Goal: Task Accomplishment & Management: Use online tool/utility

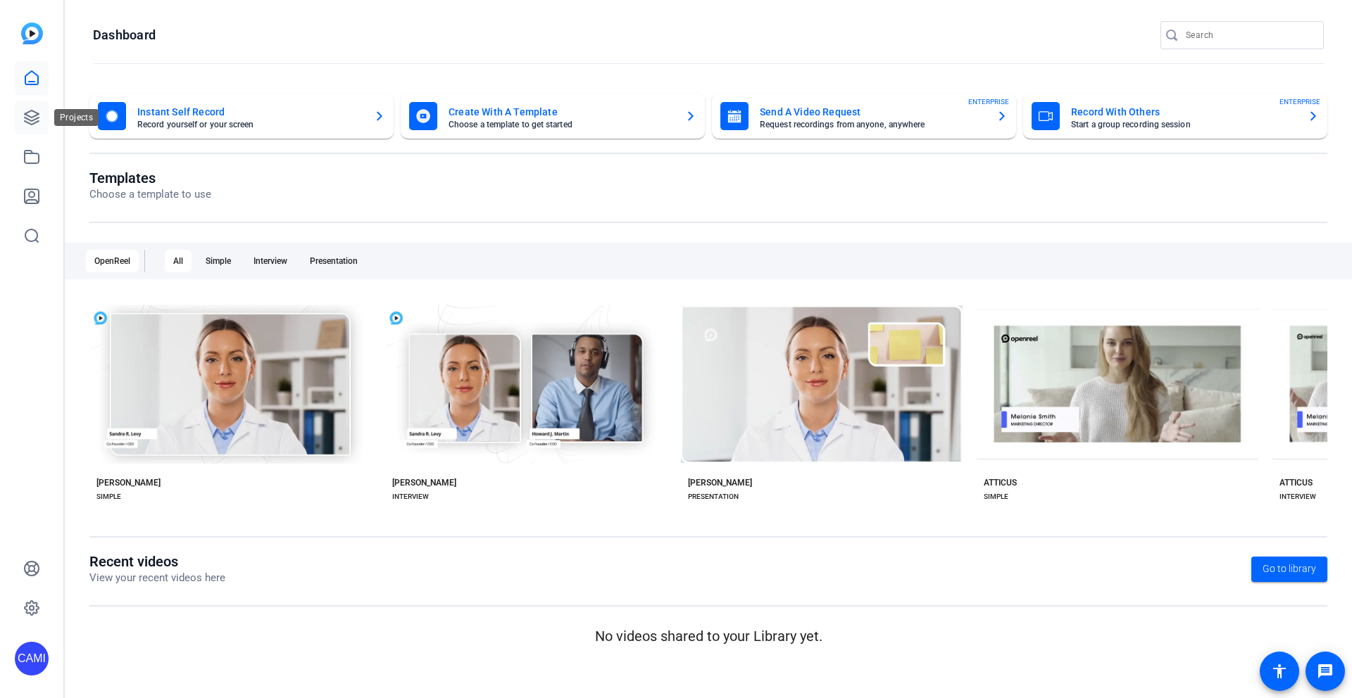
click at [30, 114] on icon at bounding box center [31, 117] width 17 height 17
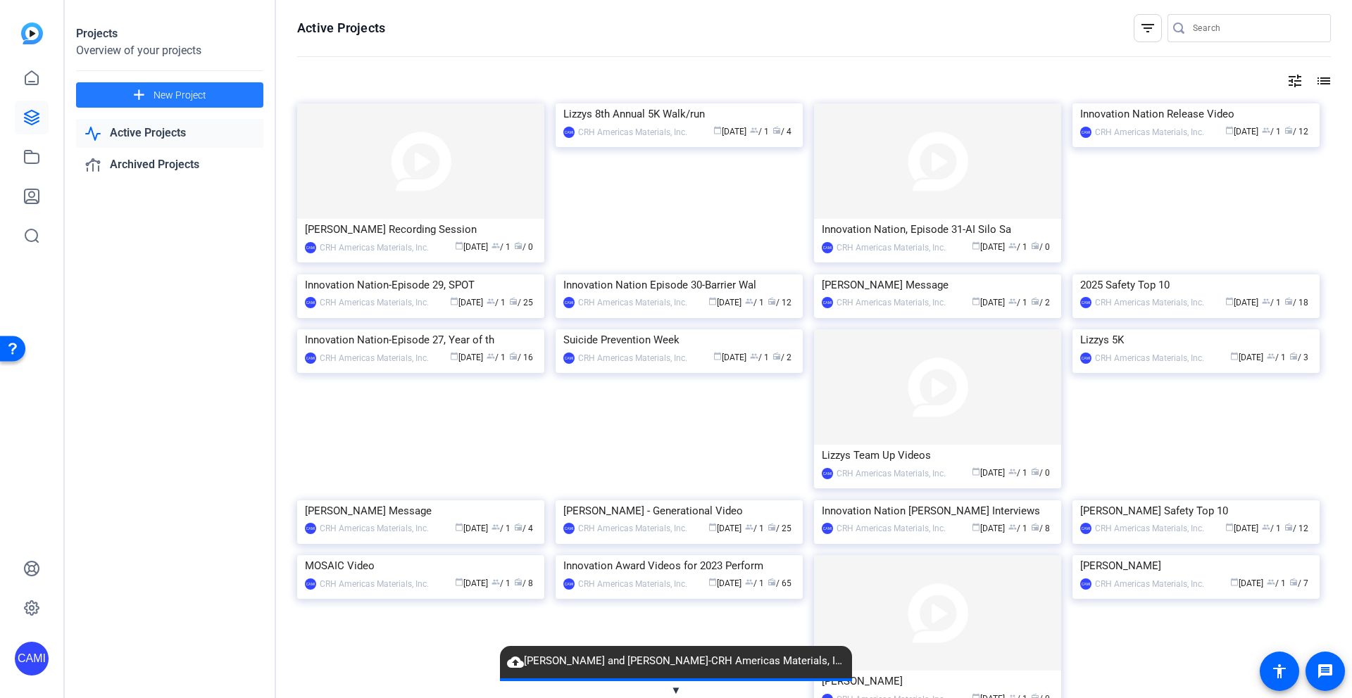
click at [182, 93] on span "New Project" at bounding box center [179, 95] width 53 height 15
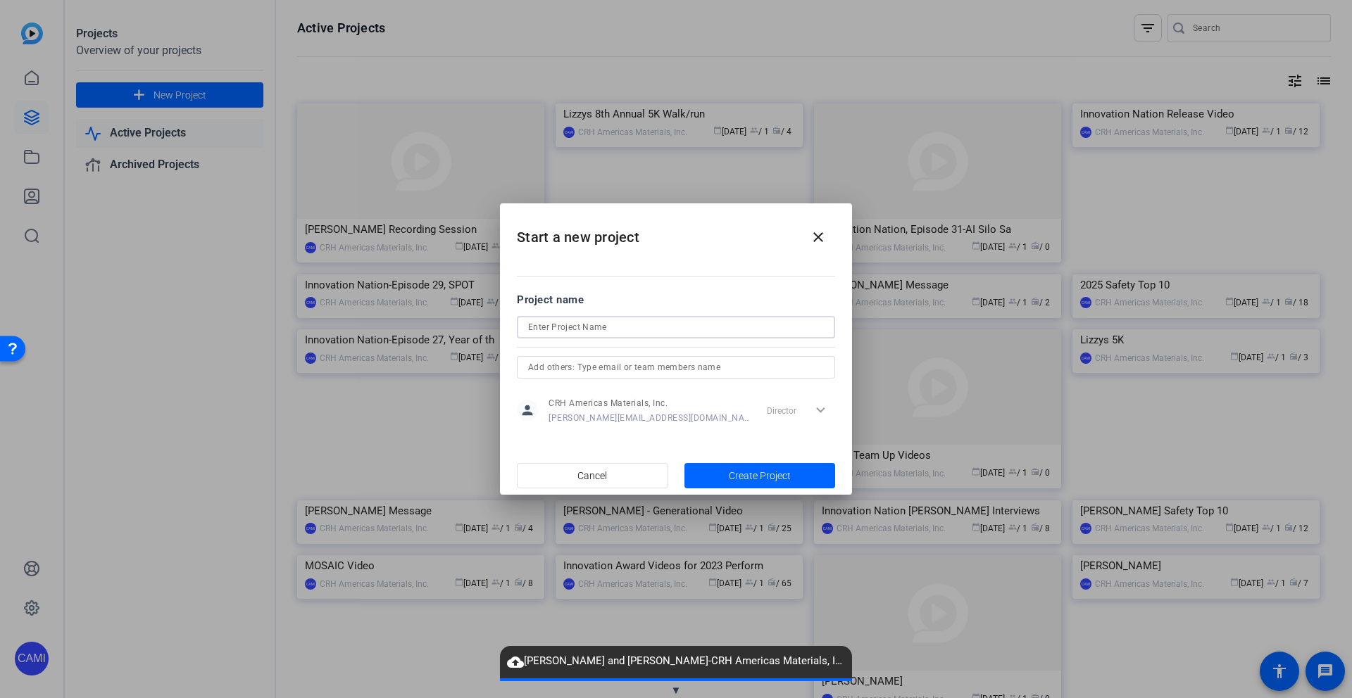
click at [632, 327] on input at bounding box center [676, 327] width 296 height 17
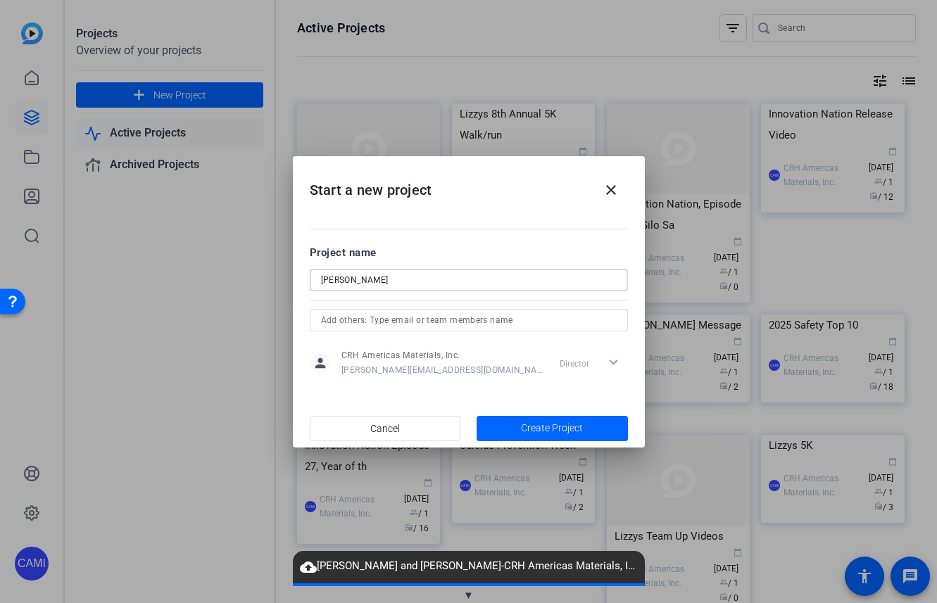
type input "Grant Quasha"
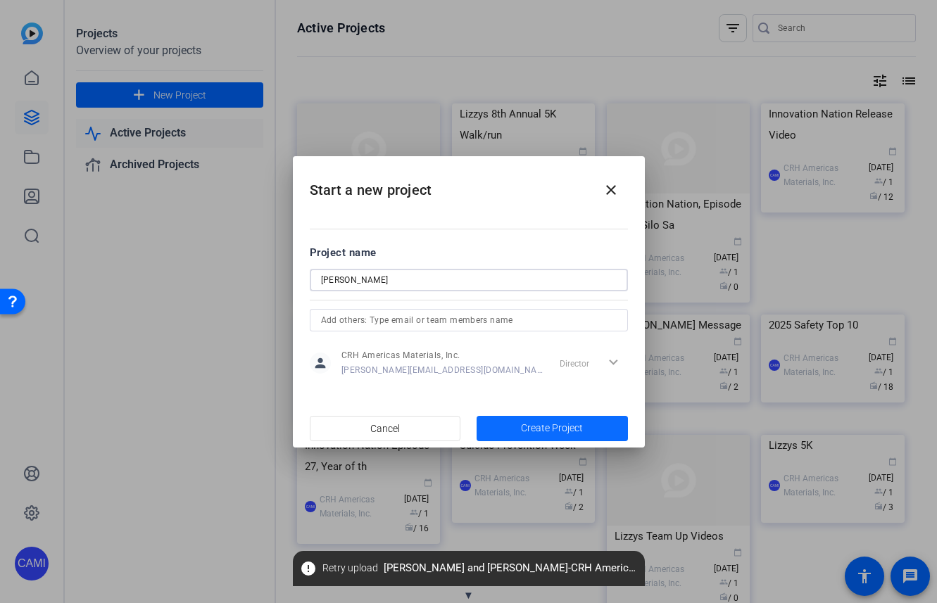
click at [541, 429] on span "Create Project" at bounding box center [552, 428] width 62 height 15
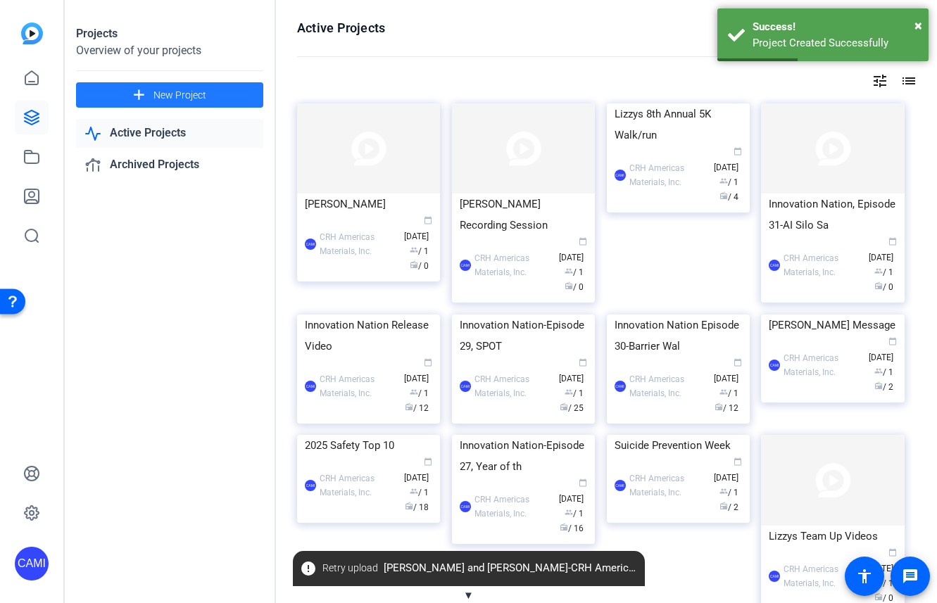
click at [364, 227] on div "CAMI CRH Americas Materials, Inc. calendar_today Sep 08 group / 1 radio / 0" at bounding box center [368, 244] width 127 height 59
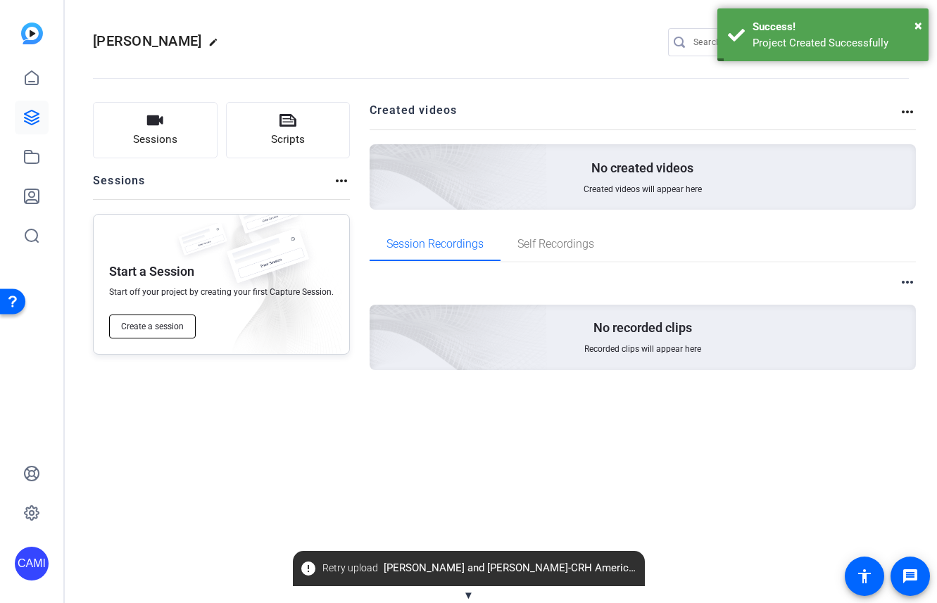
click at [158, 321] on span "Create a session" at bounding box center [152, 326] width 63 height 11
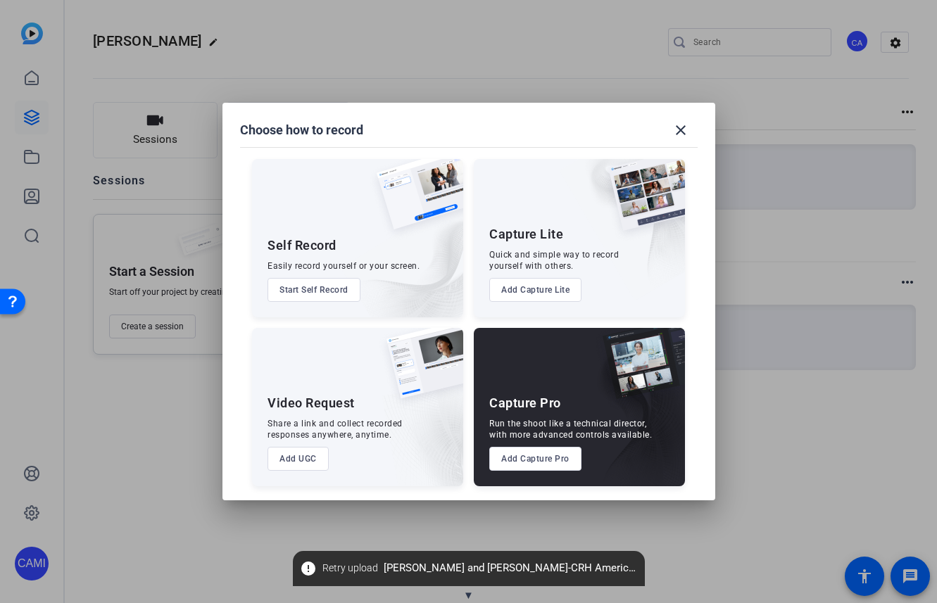
click at [536, 457] on button "Add Capture Pro" at bounding box center [535, 459] width 92 height 24
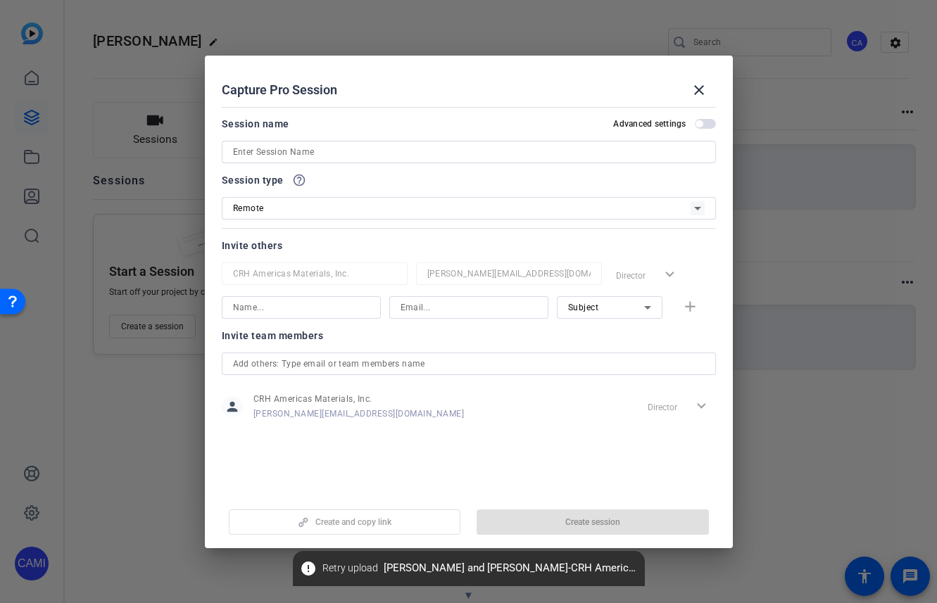
click at [313, 149] on input at bounding box center [469, 152] width 472 height 17
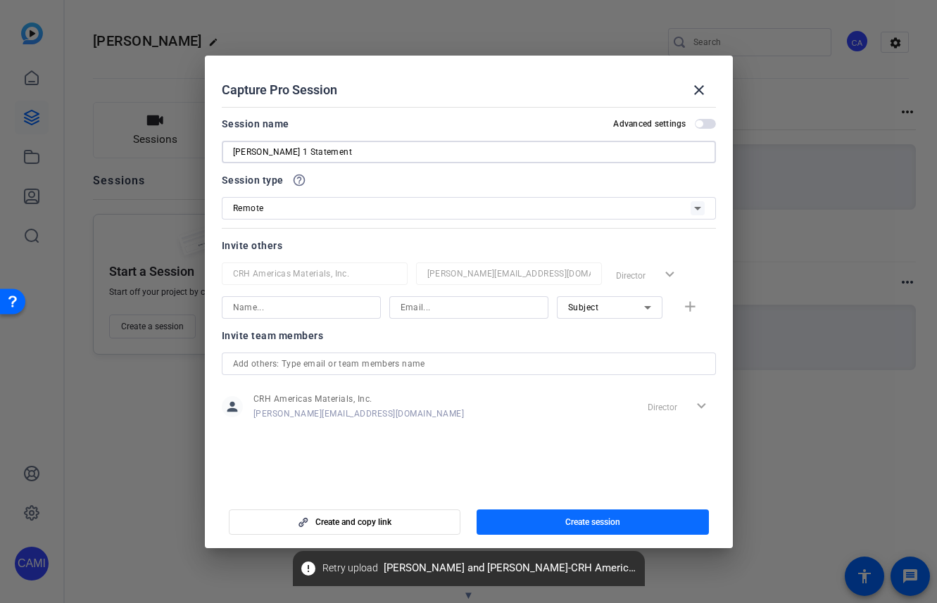
type input "Grant Day 1 Statement"
click at [586, 518] on span "Create session" at bounding box center [592, 522] width 55 height 11
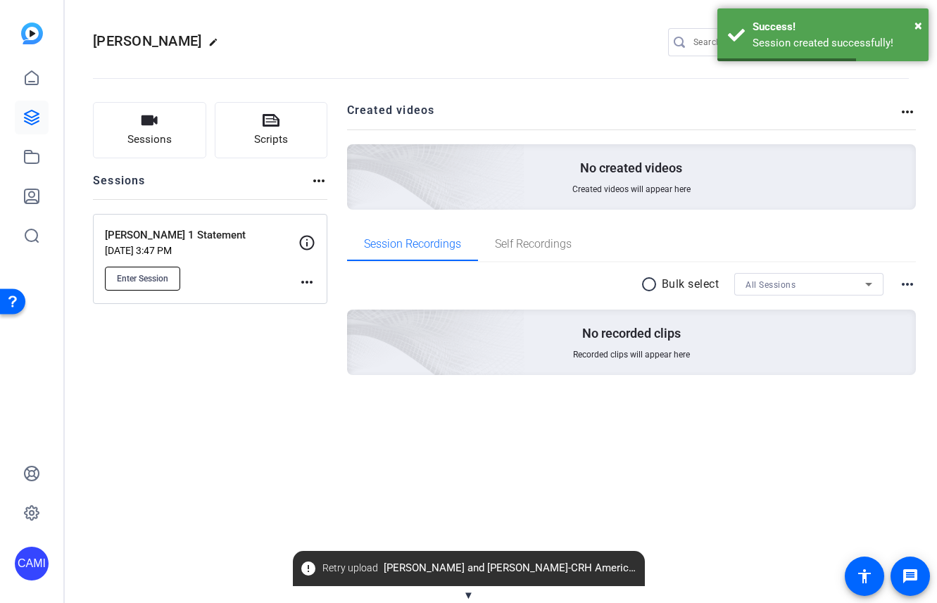
click at [139, 274] on span "Enter Session" at bounding box center [142, 278] width 51 height 11
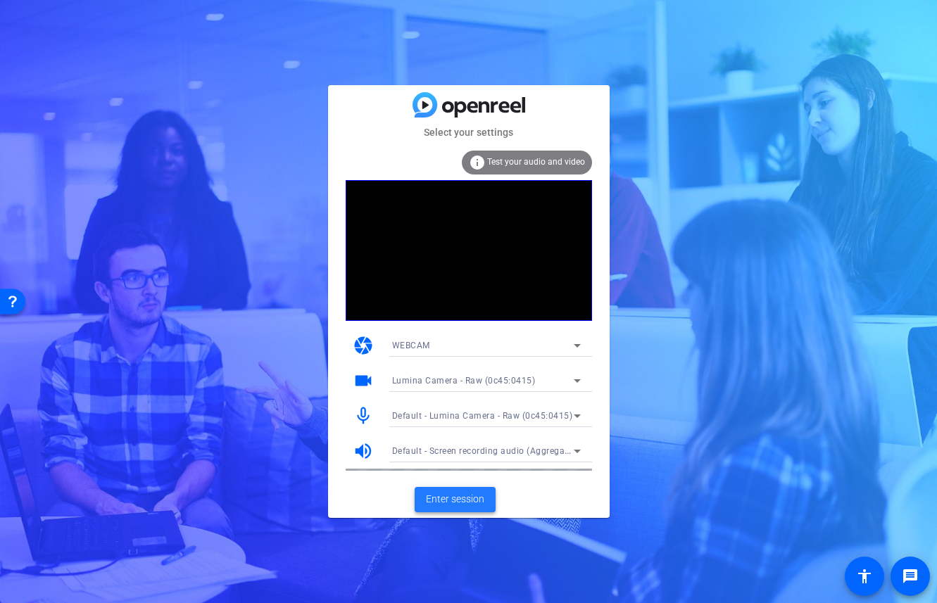
click at [434, 502] on span "Enter session" at bounding box center [455, 499] width 58 height 15
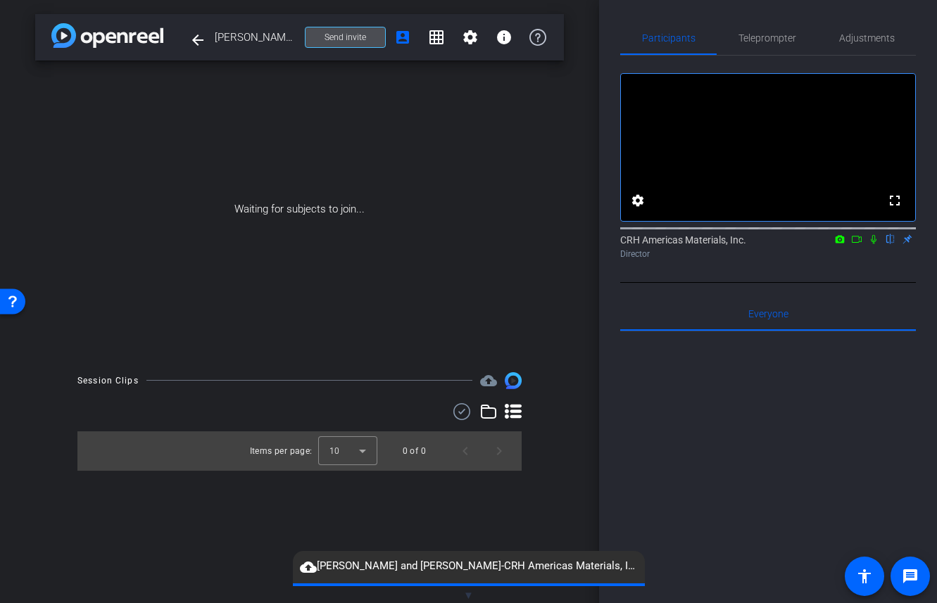
click at [356, 38] on span "Send invite" at bounding box center [346, 37] width 42 height 11
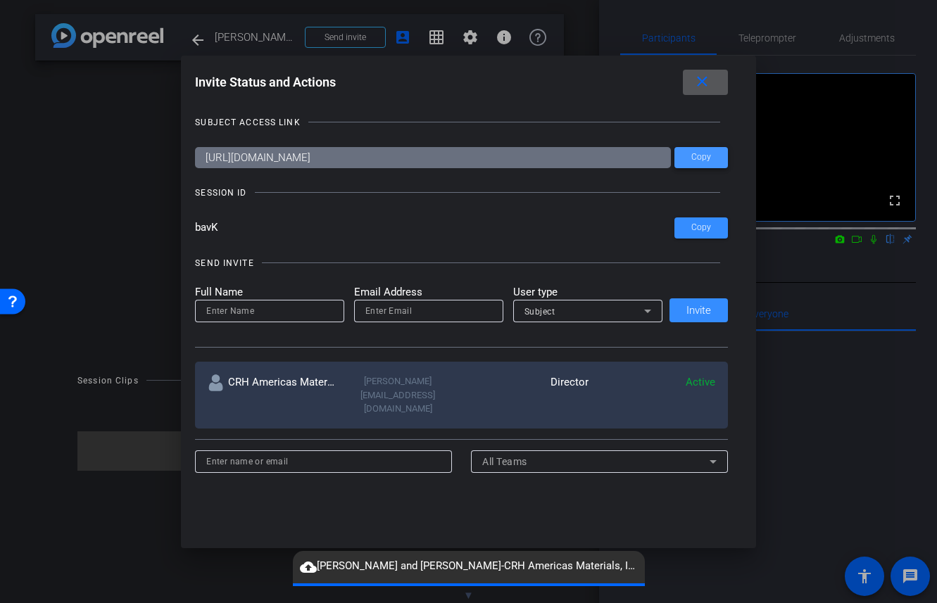
click at [701, 159] on span "Copy" at bounding box center [701, 157] width 20 height 11
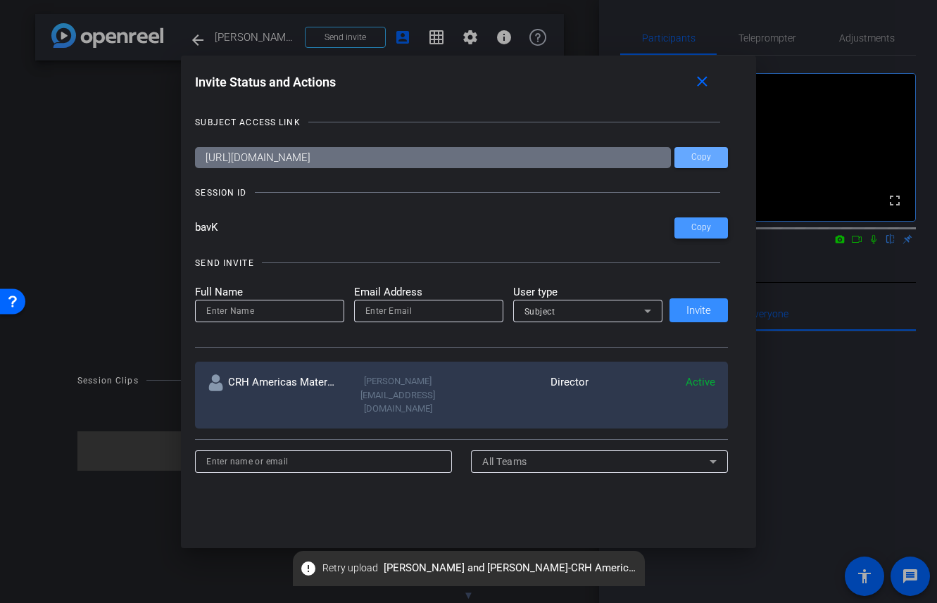
click at [710, 229] on span "Copy" at bounding box center [701, 227] width 20 height 11
